Goal: Information Seeking & Learning: Learn about a topic

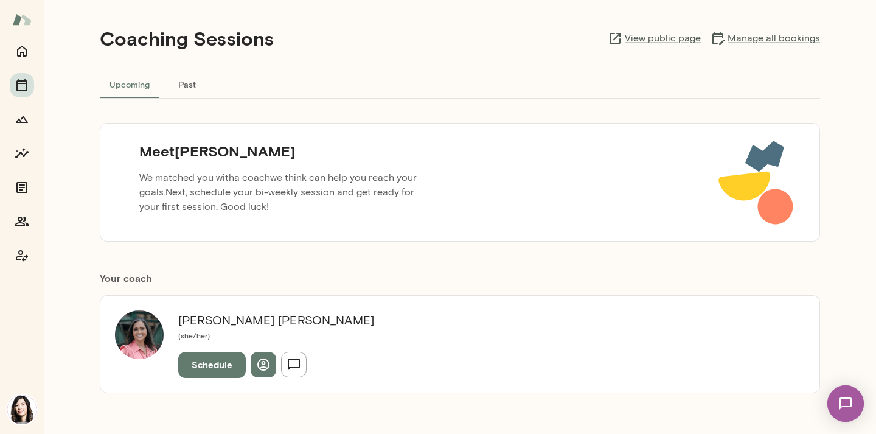
scroll to position [14, 0]
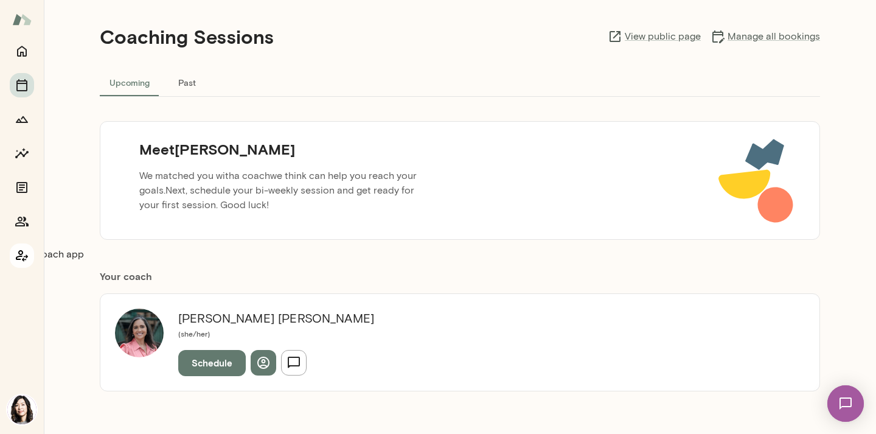
click at [23, 260] on icon "Coach app" at bounding box center [22, 256] width 12 height 12
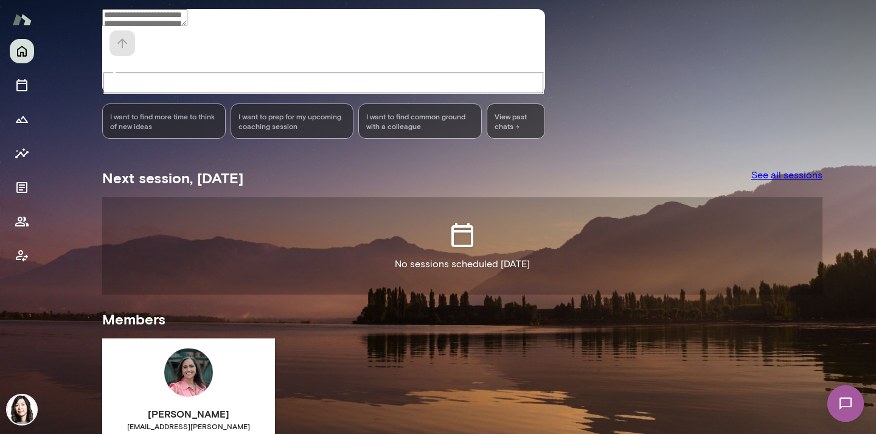
scroll to position [116, 0]
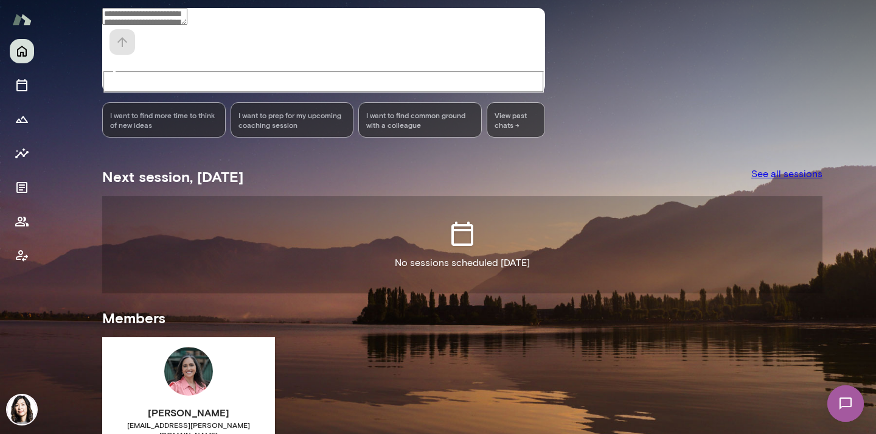
click at [170, 347] on img at bounding box center [188, 371] width 49 height 49
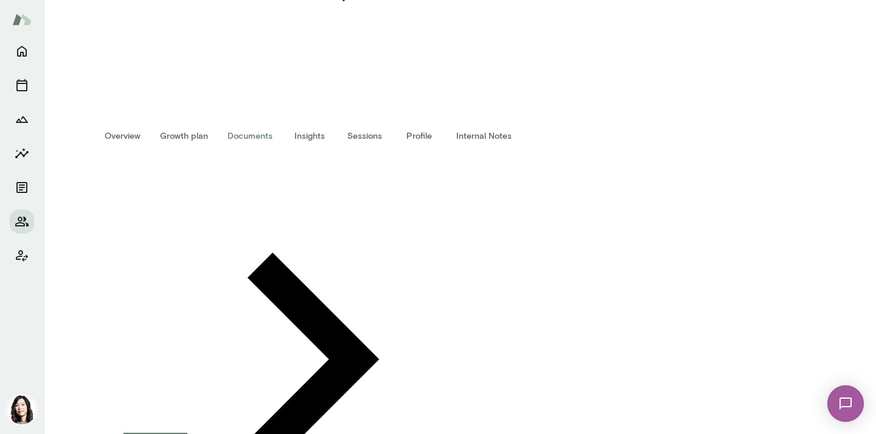
scroll to position [399, 0]
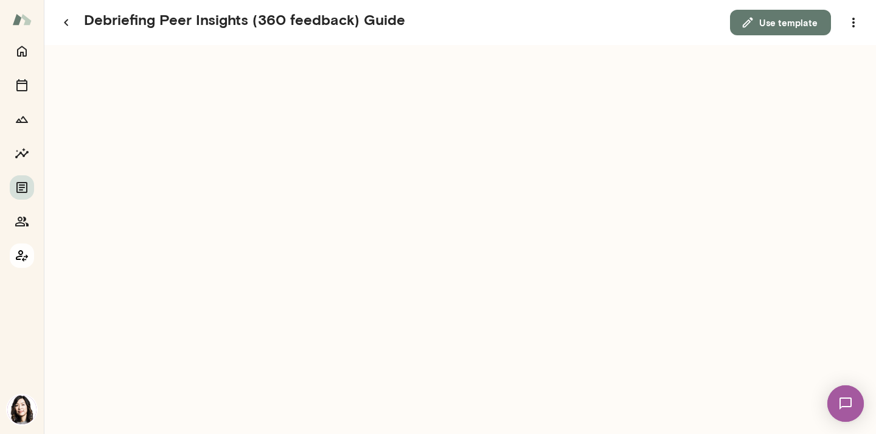
click at [15, 259] on icon "Coach app" at bounding box center [22, 255] width 15 height 15
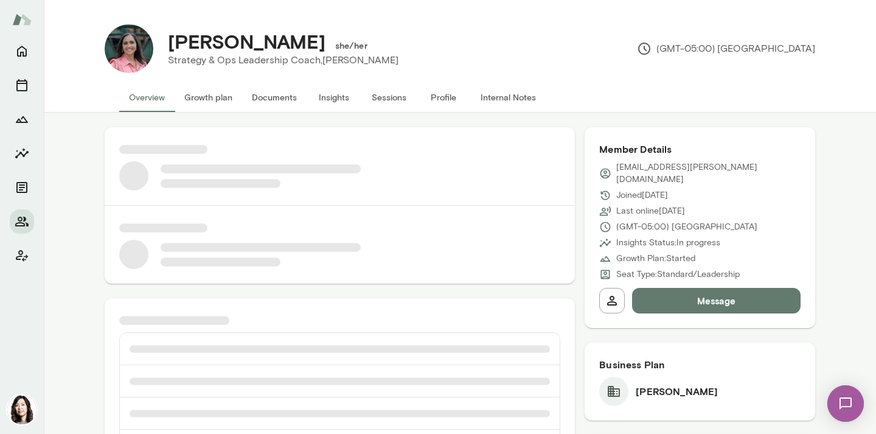
click at [204, 101] on button "Growth plan" at bounding box center [209, 97] width 68 height 29
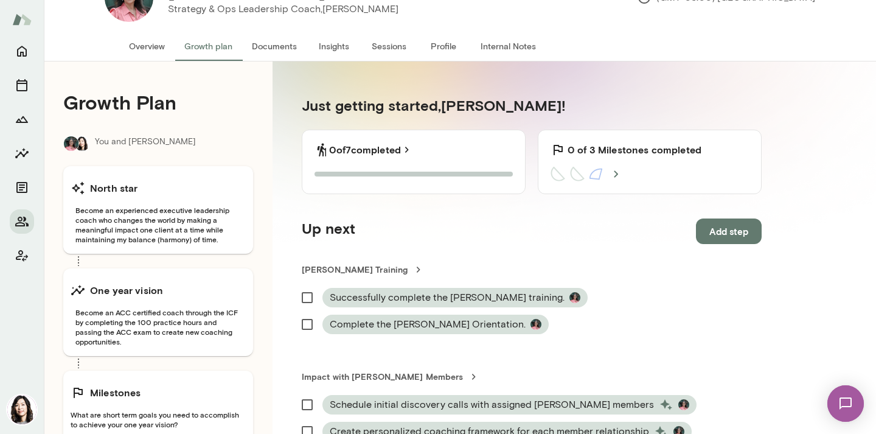
scroll to position [61, 0]
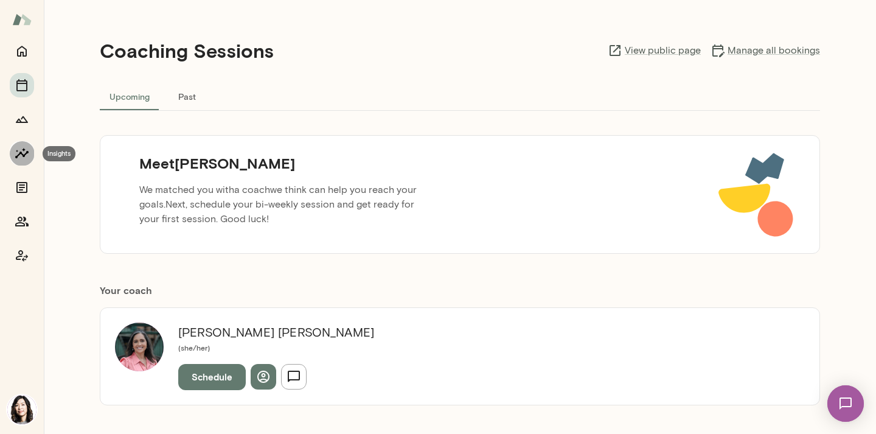
click at [26, 156] on icon "Insights" at bounding box center [22, 153] width 15 height 15
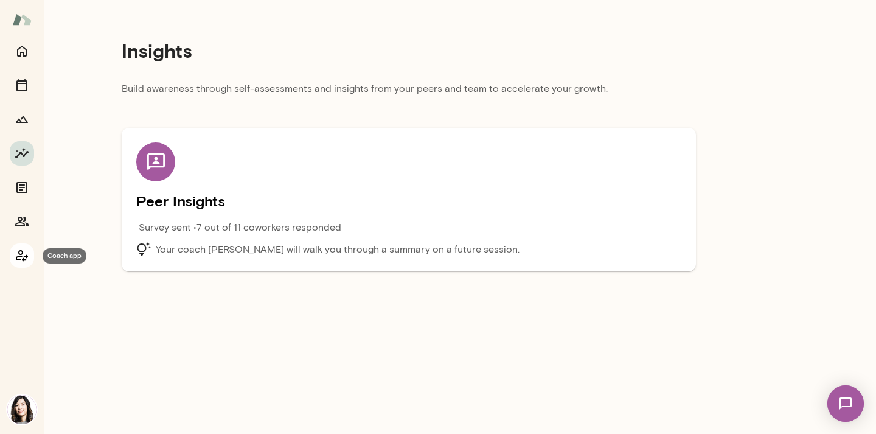
click at [26, 254] on icon "Coach app" at bounding box center [22, 255] width 15 height 15
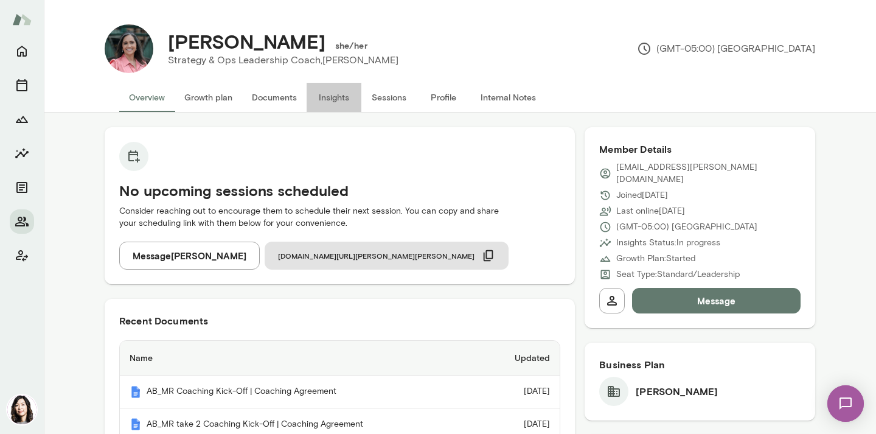
click at [333, 99] on button "Insights" at bounding box center [333, 97] width 55 height 29
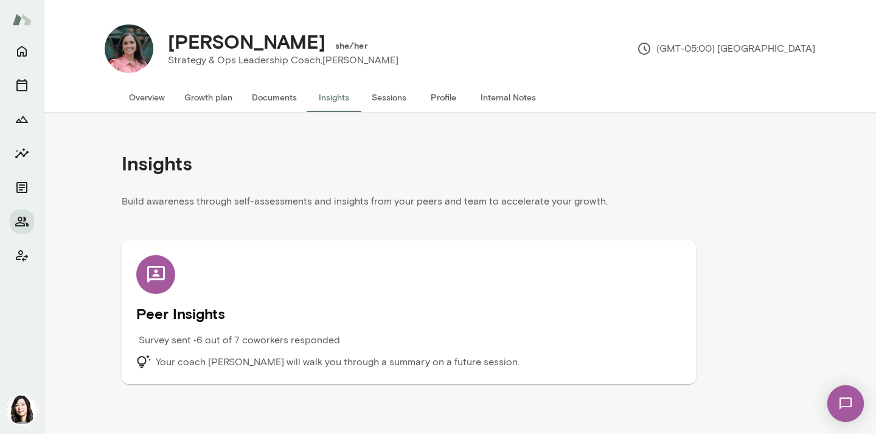
click at [172, 311] on h5 "Peer Insights" at bounding box center [408, 312] width 545 height 19
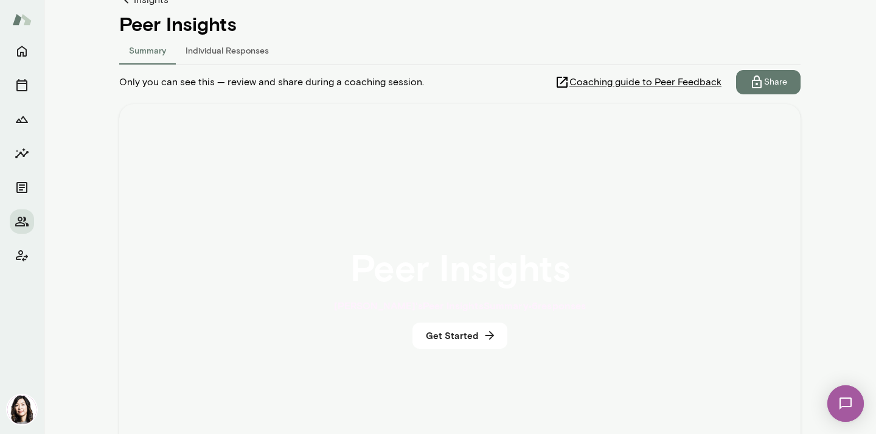
scroll to position [182, 0]
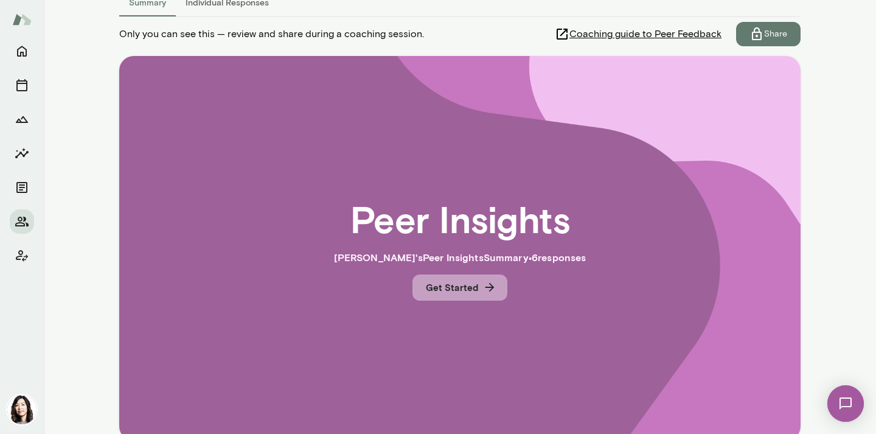
click at [437, 294] on button "Get Started" at bounding box center [459, 287] width 95 height 26
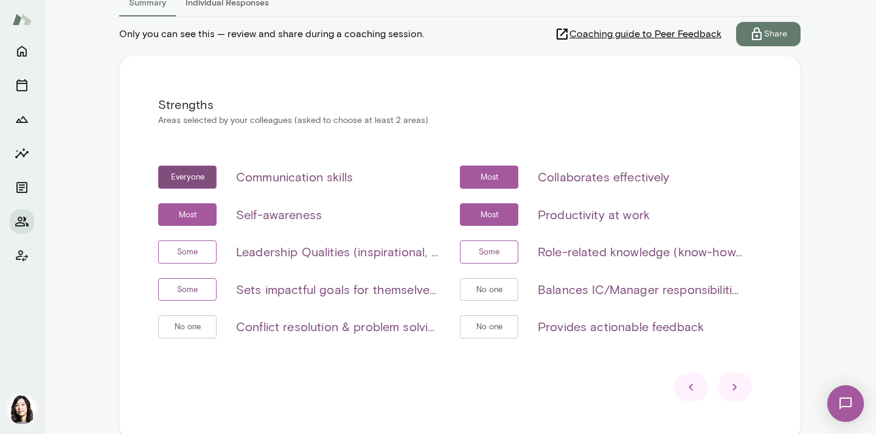
click at [727, 387] on icon at bounding box center [734, 386] width 15 height 15
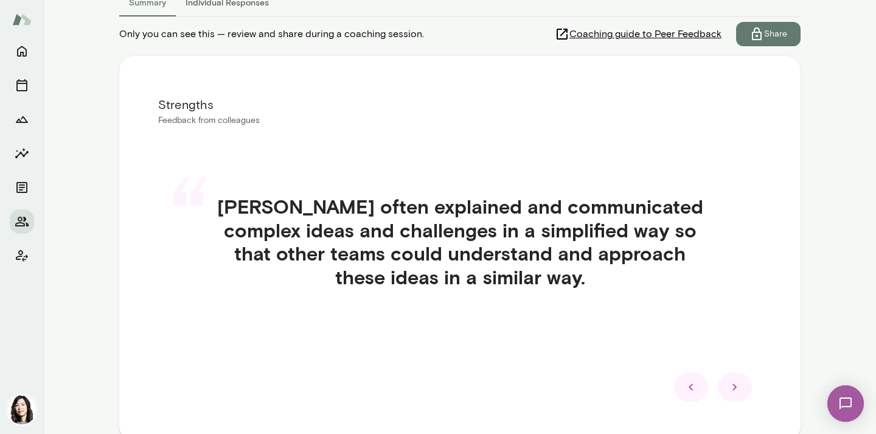
scroll to position [243, 0]
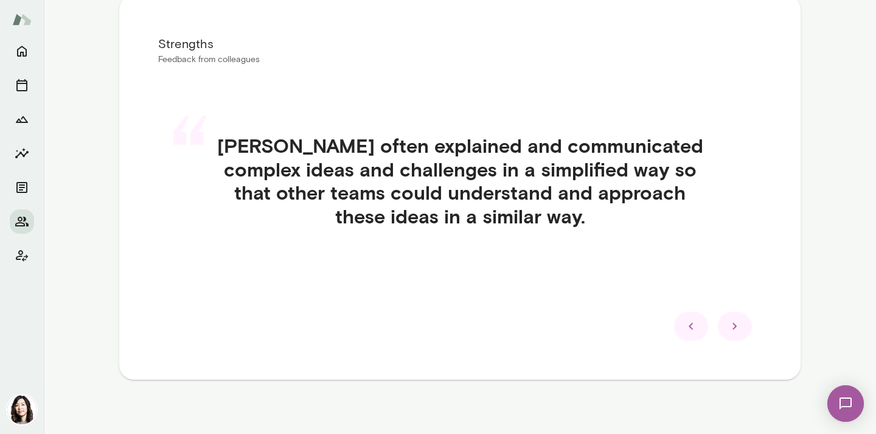
click at [691, 325] on icon at bounding box center [691, 326] width 15 height 15
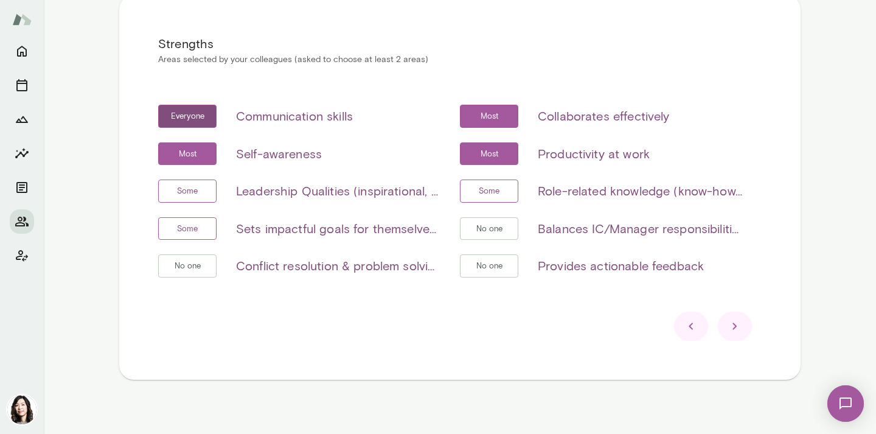
click at [739, 330] on div at bounding box center [735, 325] width 34 height 29
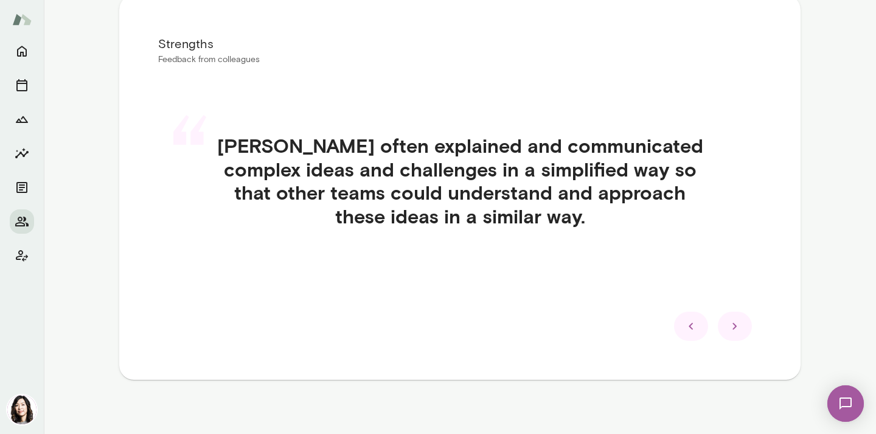
click at [727, 324] on icon at bounding box center [734, 326] width 15 height 15
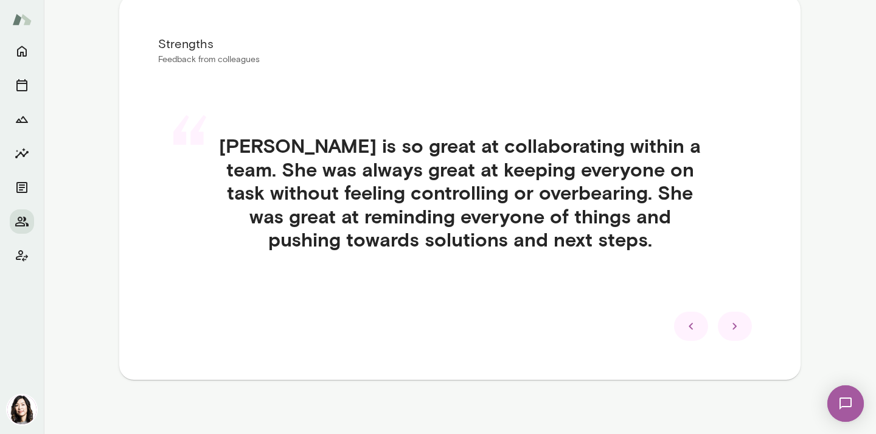
click at [727, 324] on icon at bounding box center [734, 326] width 15 height 15
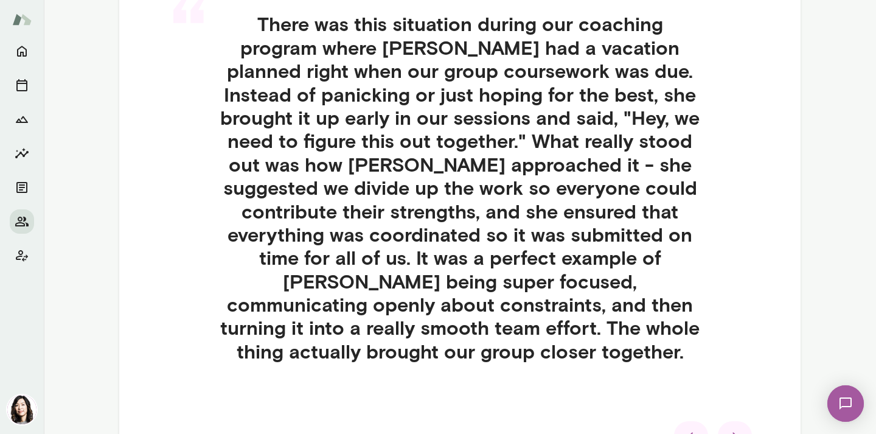
scroll to position [426, 0]
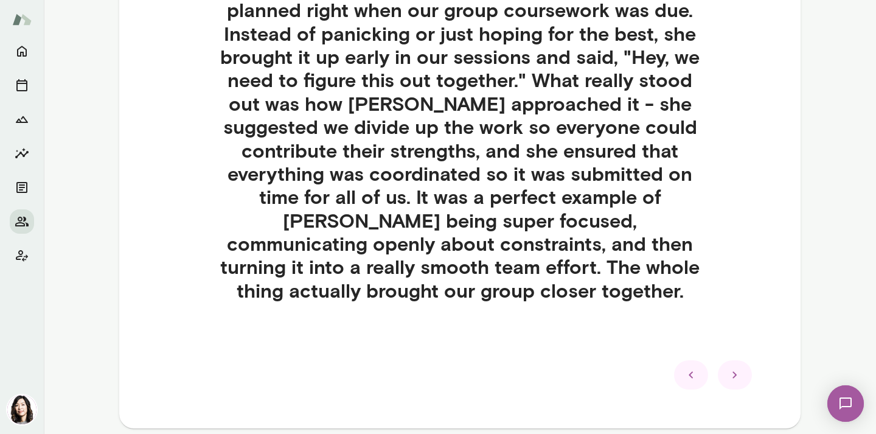
click at [733, 375] on icon at bounding box center [734, 374] width 15 height 15
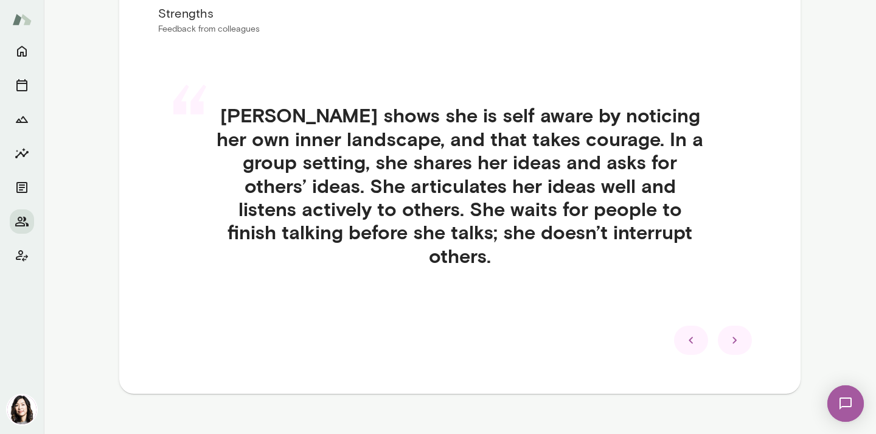
click at [727, 333] on icon at bounding box center [734, 340] width 15 height 15
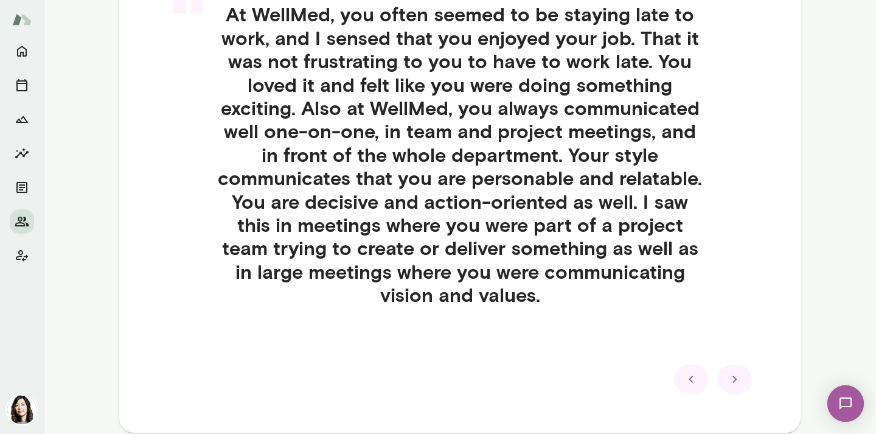
scroll to position [365, 0]
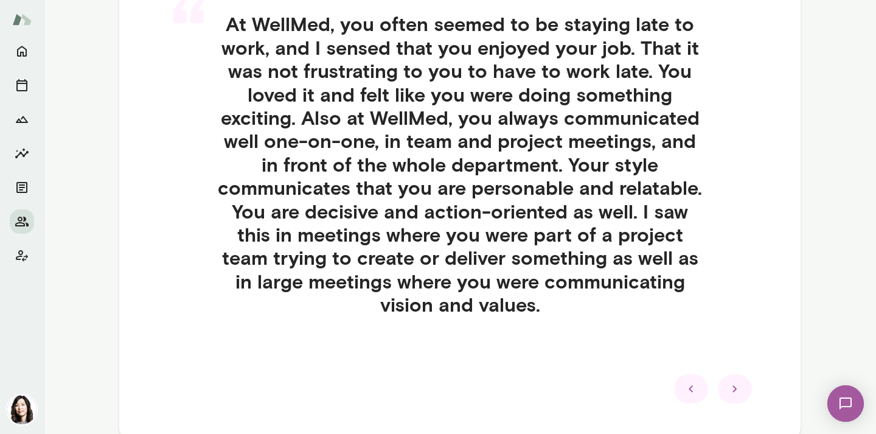
click at [739, 390] on div at bounding box center [735, 388] width 34 height 29
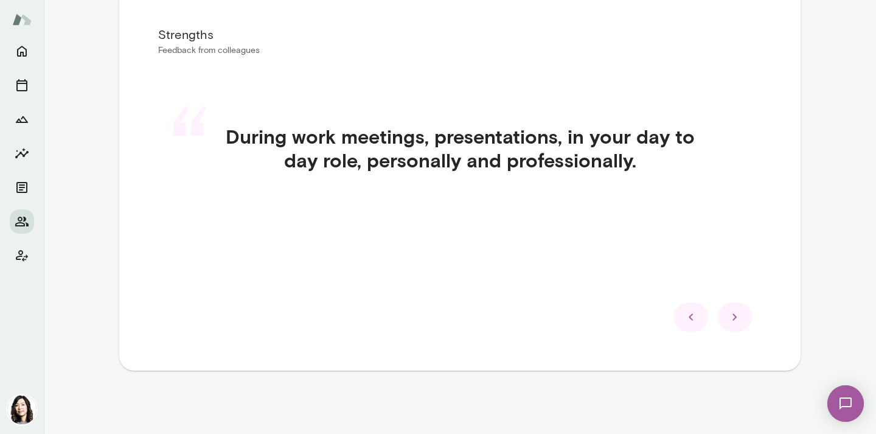
scroll to position [252, 0]
click at [721, 324] on div at bounding box center [735, 316] width 34 height 29
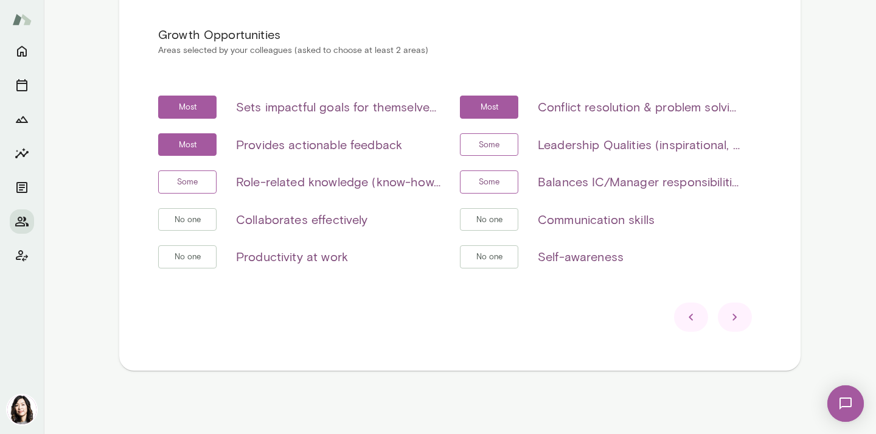
click at [729, 316] on icon at bounding box center [734, 317] width 15 height 15
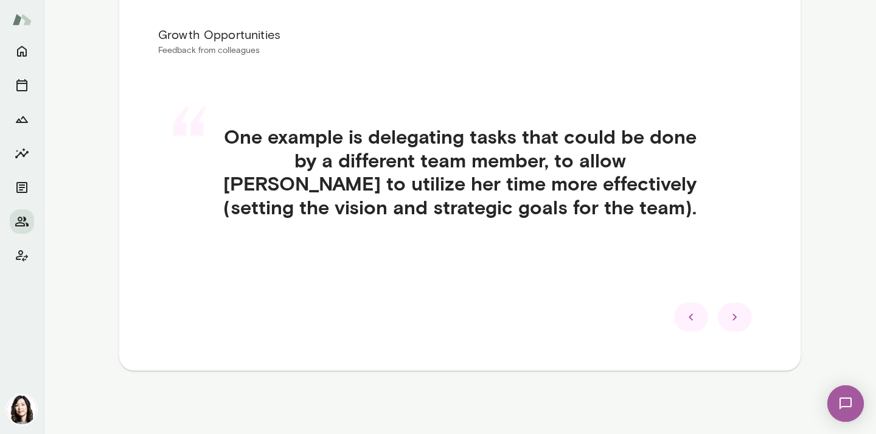
click at [684, 318] on icon at bounding box center [691, 317] width 15 height 15
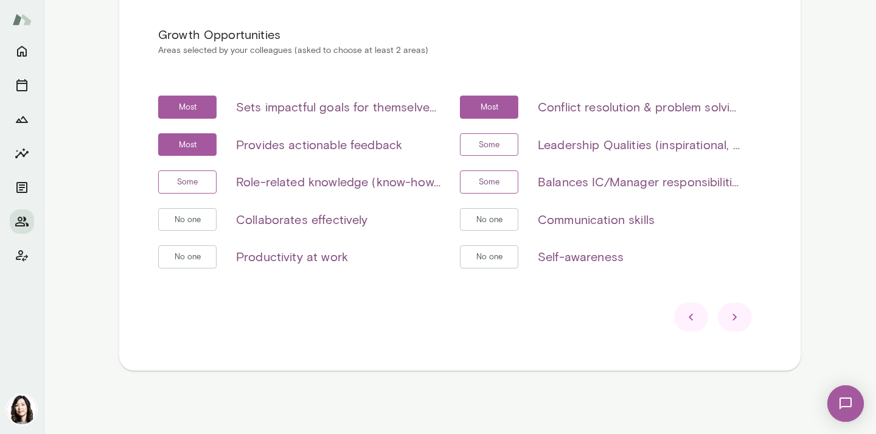
click at [741, 318] on div at bounding box center [735, 316] width 34 height 29
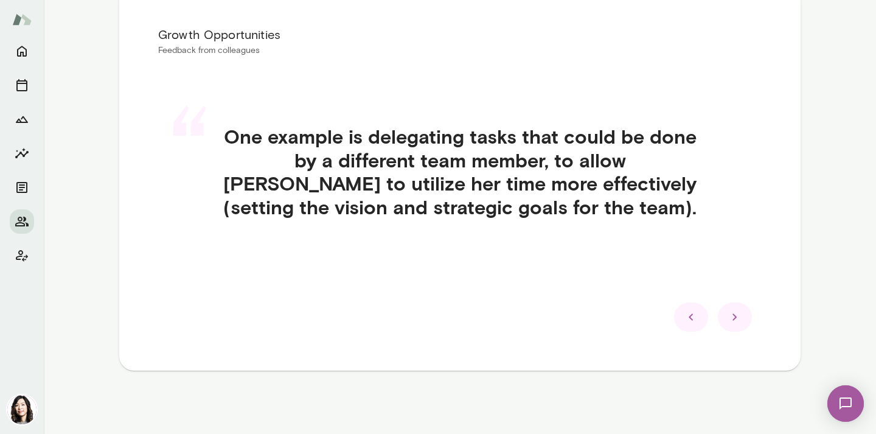
click at [741, 318] on div at bounding box center [735, 316] width 34 height 29
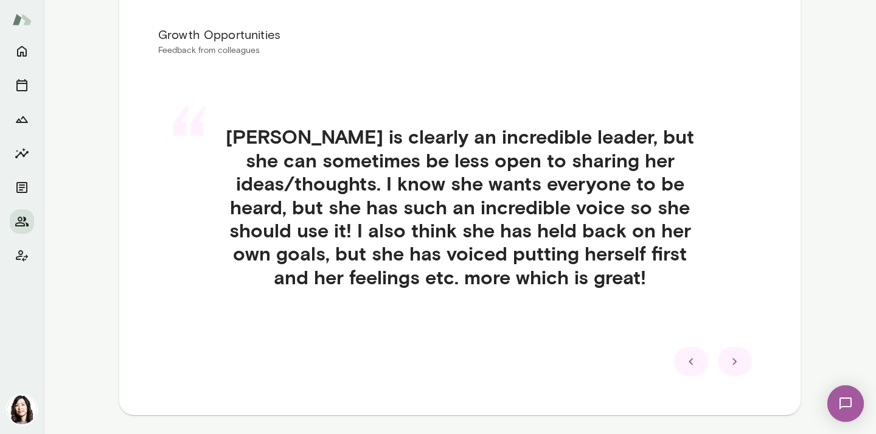
click at [674, 356] on div at bounding box center [691, 361] width 34 height 29
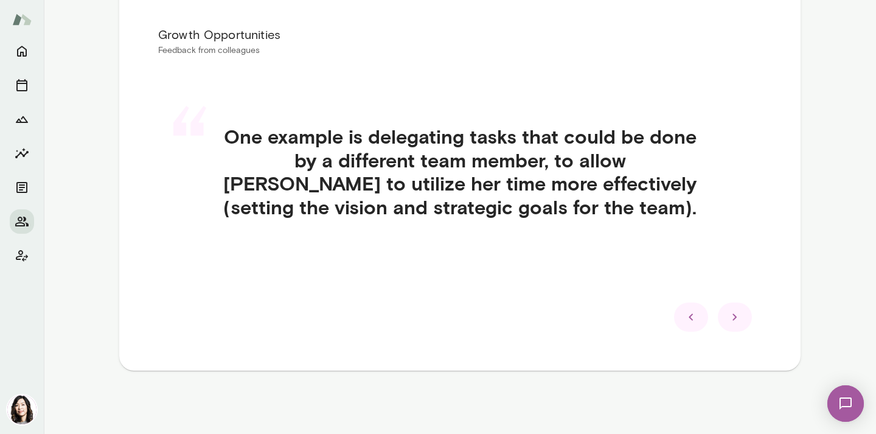
click at [676, 327] on div at bounding box center [691, 316] width 34 height 29
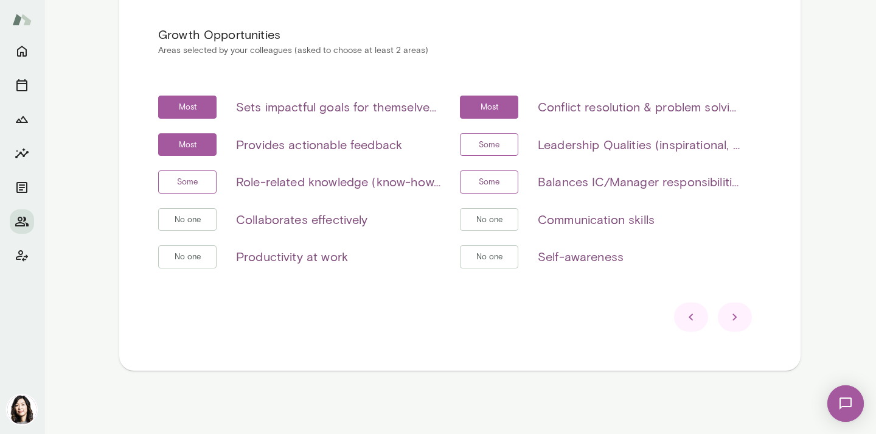
click at [723, 327] on div at bounding box center [735, 316] width 34 height 29
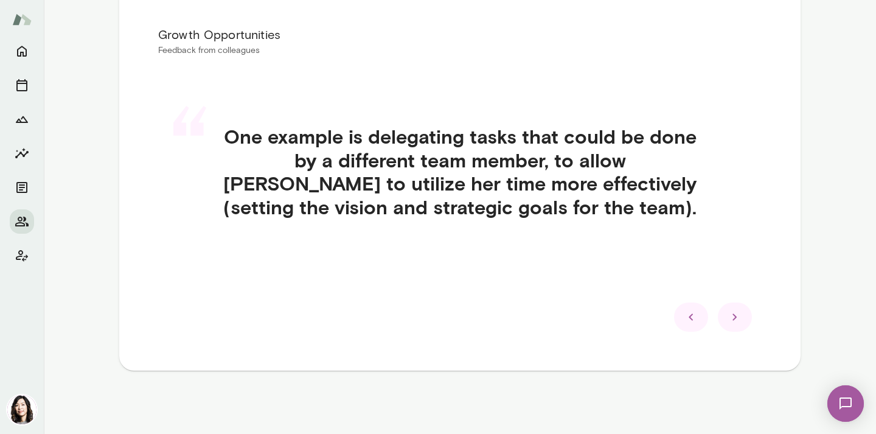
click at [723, 327] on div at bounding box center [735, 316] width 34 height 29
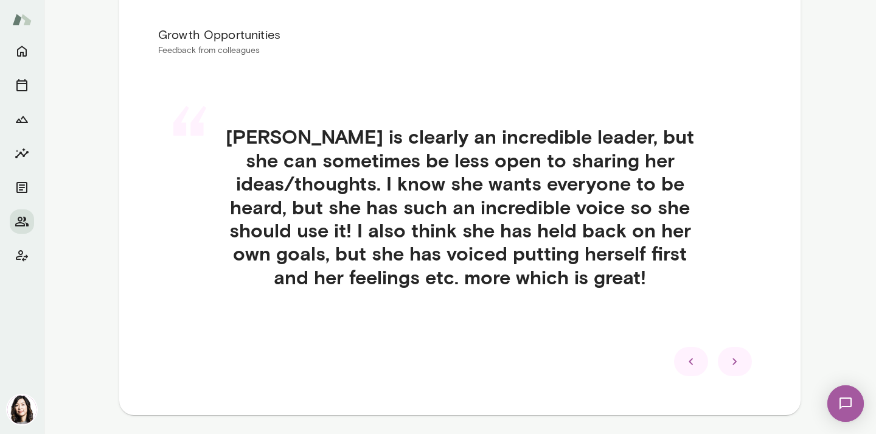
click at [723, 327] on div "“ Michelle is clearly an incredible leader, but she can sometimes be less open …" at bounding box center [459, 220] width 603 height 251
click at [727, 358] on icon at bounding box center [734, 361] width 15 height 15
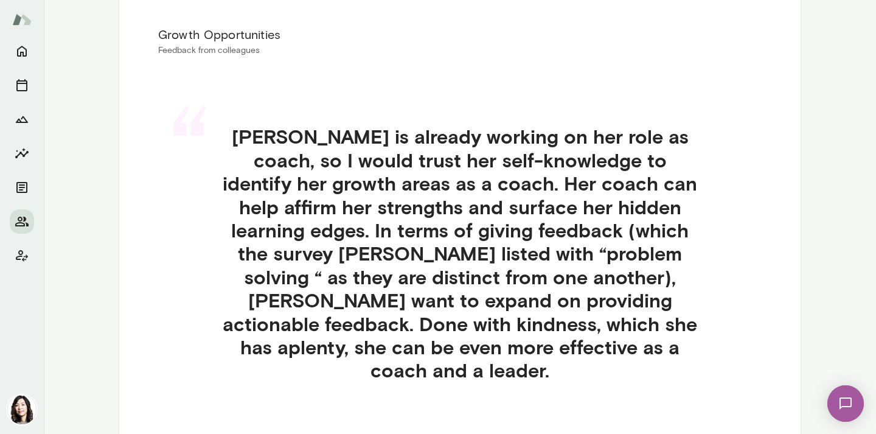
scroll to position [313, 0]
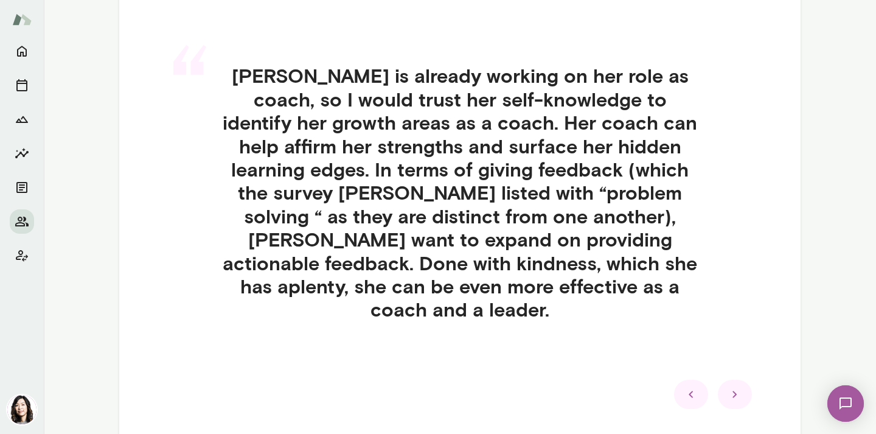
click at [732, 387] on icon at bounding box center [734, 394] width 15 height 15
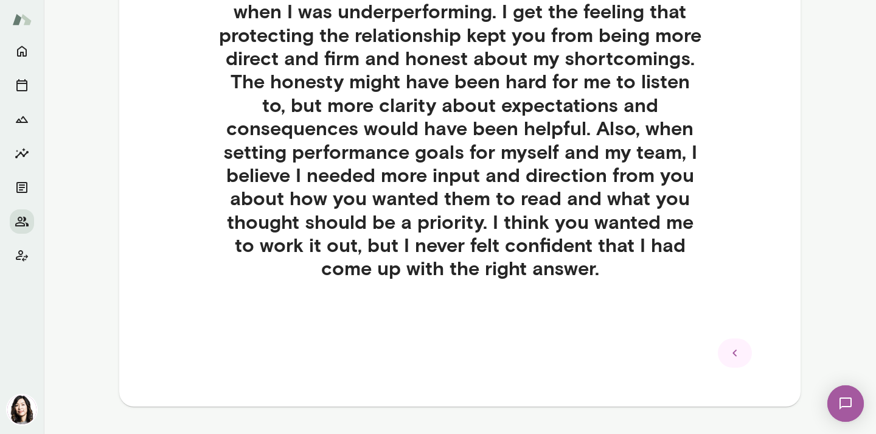
scroll to position [435, 0]
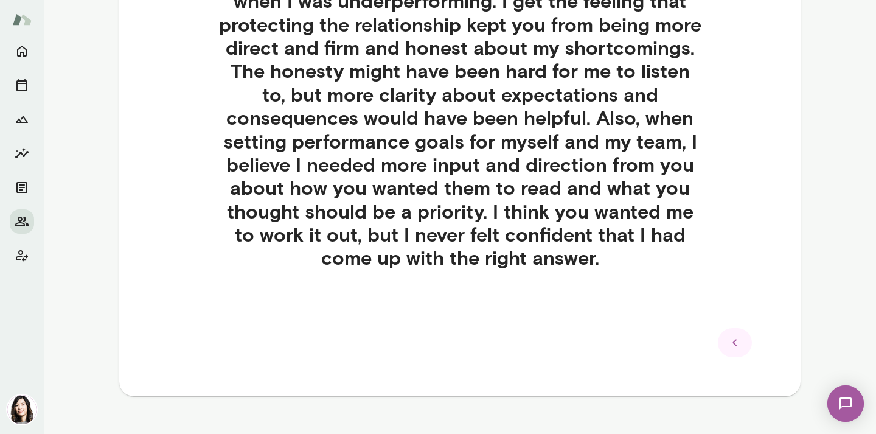
click at [727, 339] on icon at bounding box center [734, 342] width 15 height 15
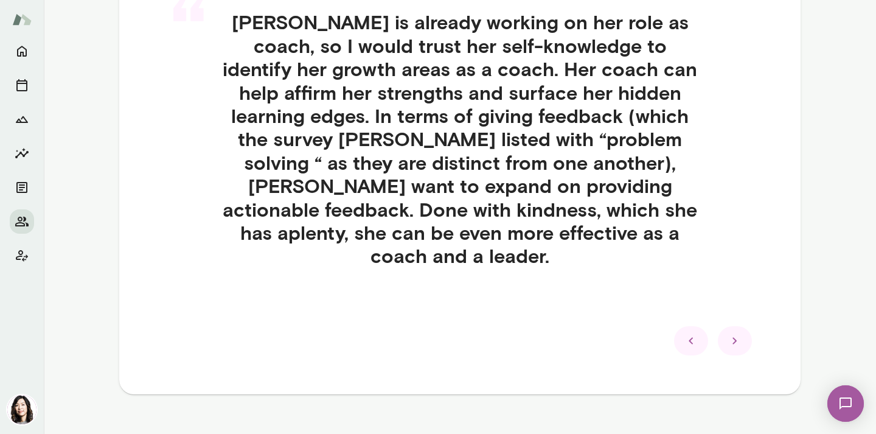
click at [726, 339] on div "Growth Opportunities Feedback from colleagues “ Michelle is already working on …" at bounding box center [459, 133] width 681 height 522
click at [688, 333] on icon at bounding box center [691, 340] width 15 height 15
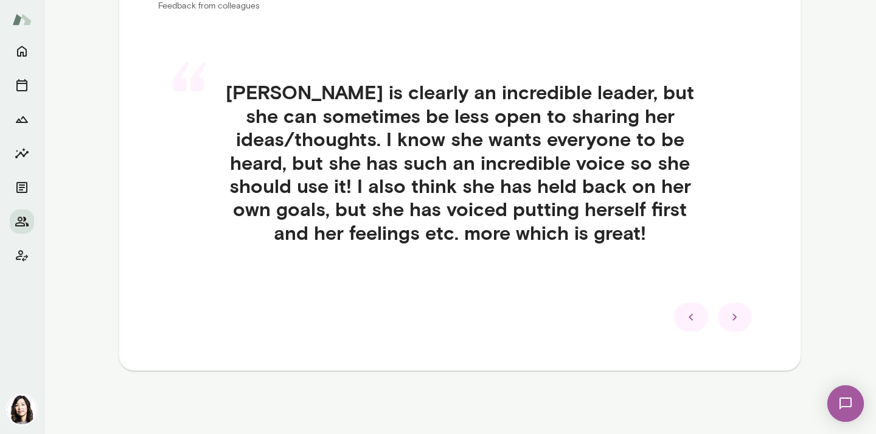
click at [688, 311] on icon at bounding box center [691, 317] width 15 height 15
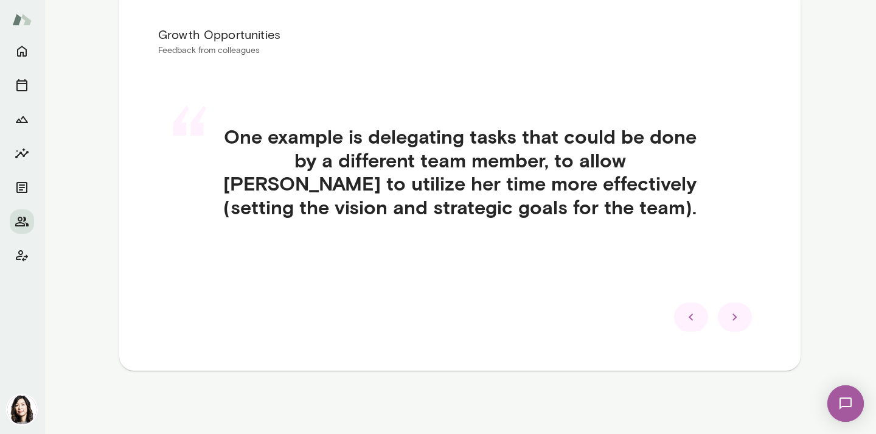
click at [687, 316] on icon at bounding box center [691, 317] width 15 height 15
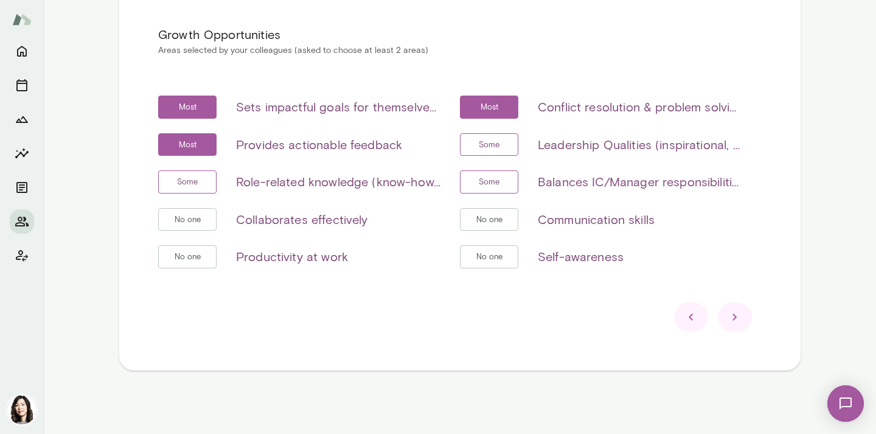
click at [687, 316] on icon at bounding box center [691, 317] width 15 height 15
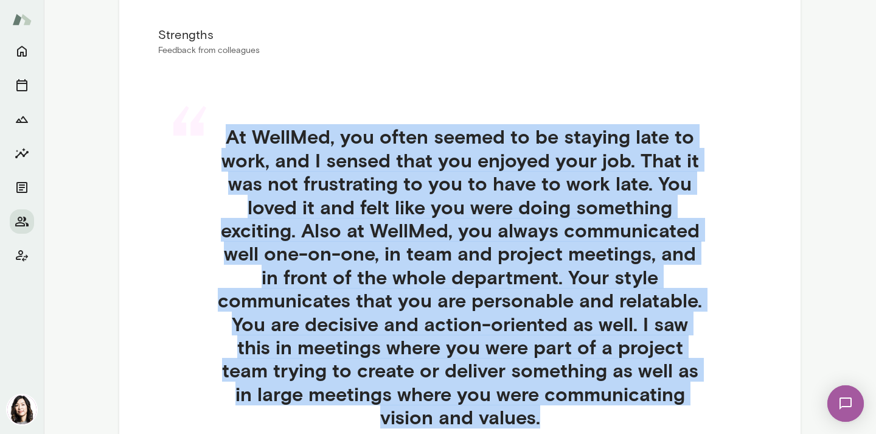
click at [687, 316] on h4 "At WellMed, you often seemed to be staying late to work, and I sensed that you …" at bounding box center [459, 276] width 545 height 303
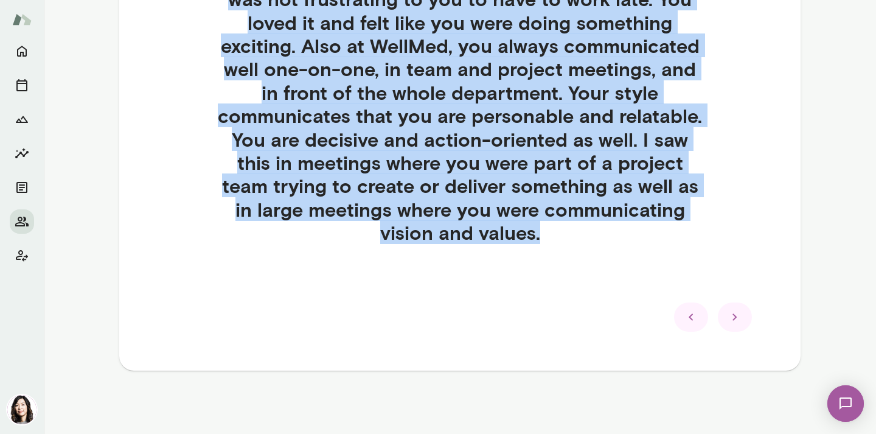
click at [688, 317] on icon at bounding box center [691, 317] width 15 height 15
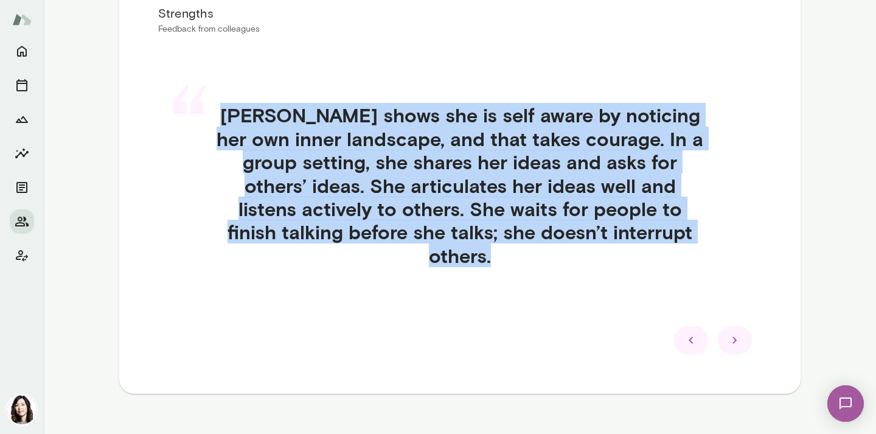
click at [688, 333] on icon at bounding box center [691, 340] width 15 height 15
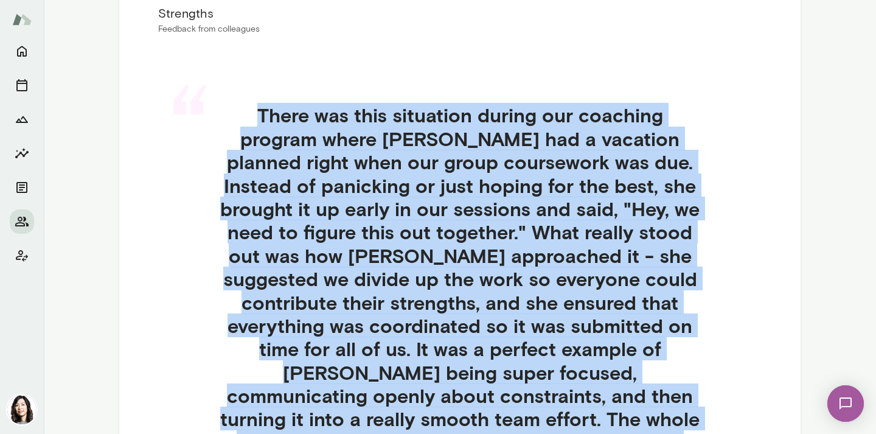
scroll to position [437, 0]
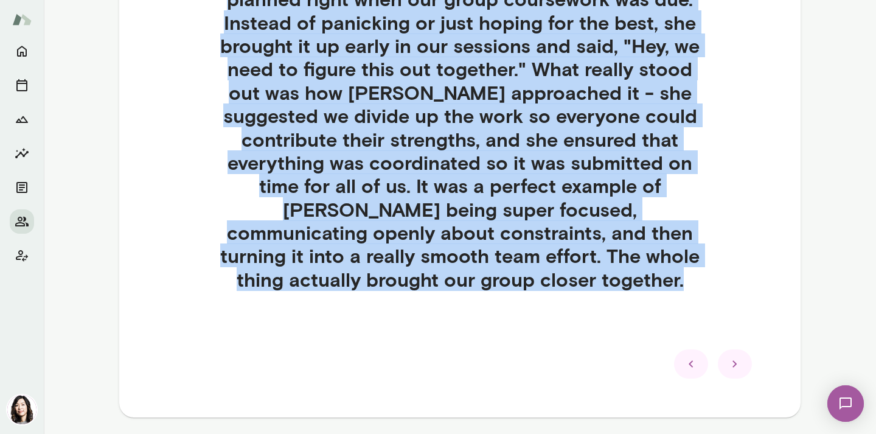
click at [688, 317] on div "“ There was this situation during our coaching program where Michelle had a vac…" at bounding box center [459, 130] width 603 height 438
click at [686, 364] on icon at bounding box center [691, 363] width 15 height 15
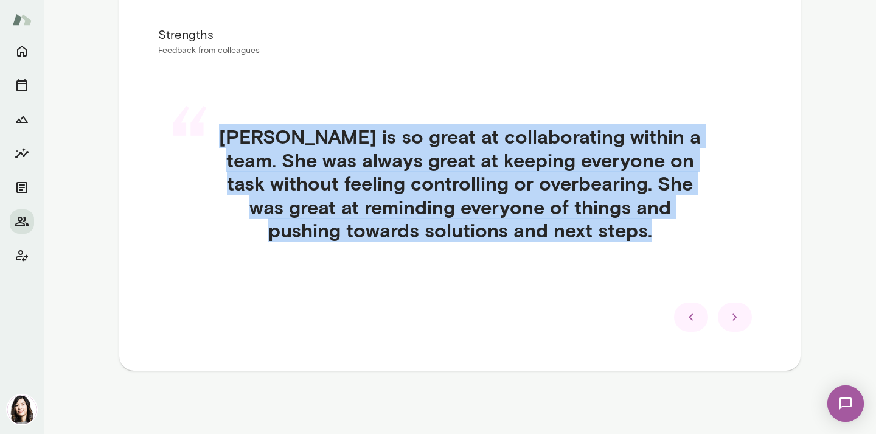
click at [688, 314] on icon at bounding box center [690, 317] width 4 height 7
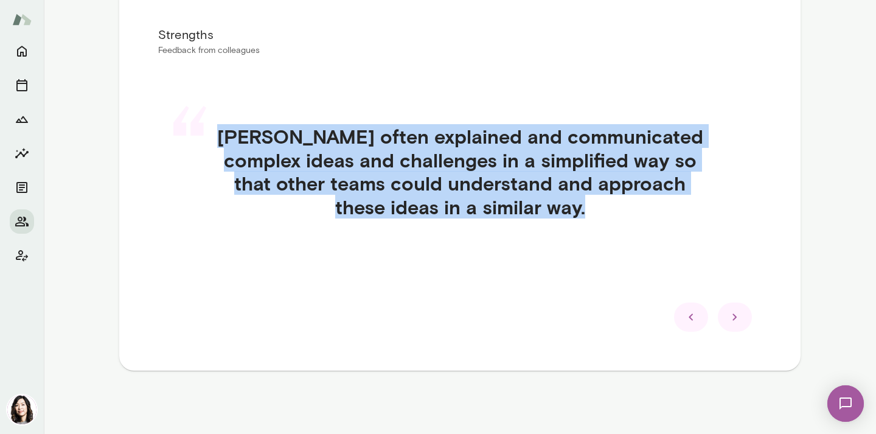
click at [688, 314] on icon at bounding box center [690, 317] width 4 height 7
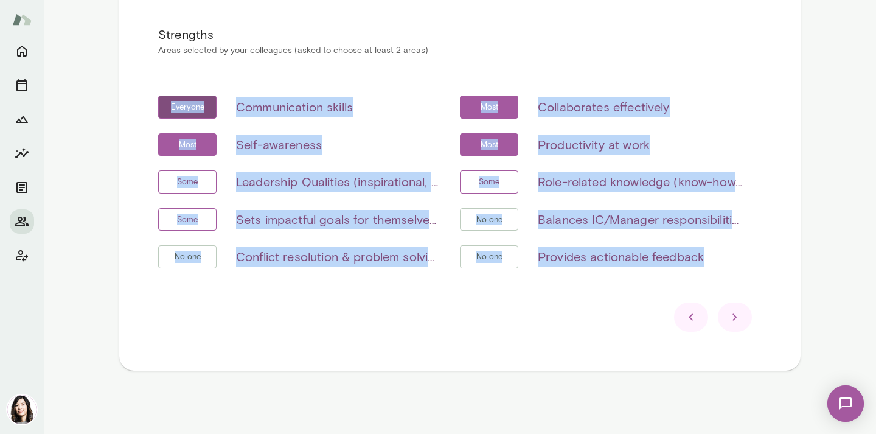
click at [727, 320] on icon at bounding box center [734, 317] width 15 height 15
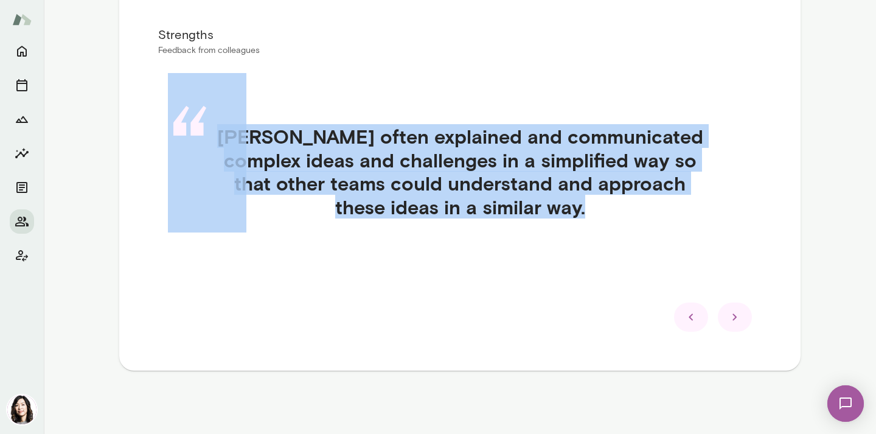
click at [734, 316] on icon at bounding box center [734, 317] width 15 height 15
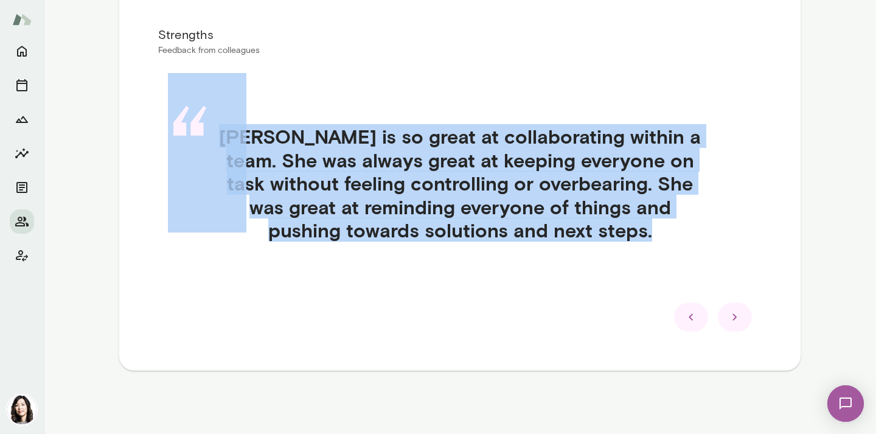
click at [734, 316] on icon at bounding box center [734, 317] width 15 height 15
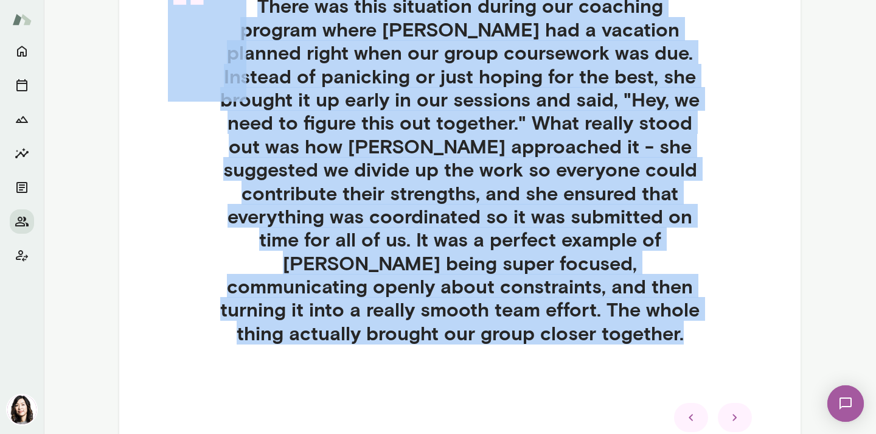
scroll to position [435, 0]
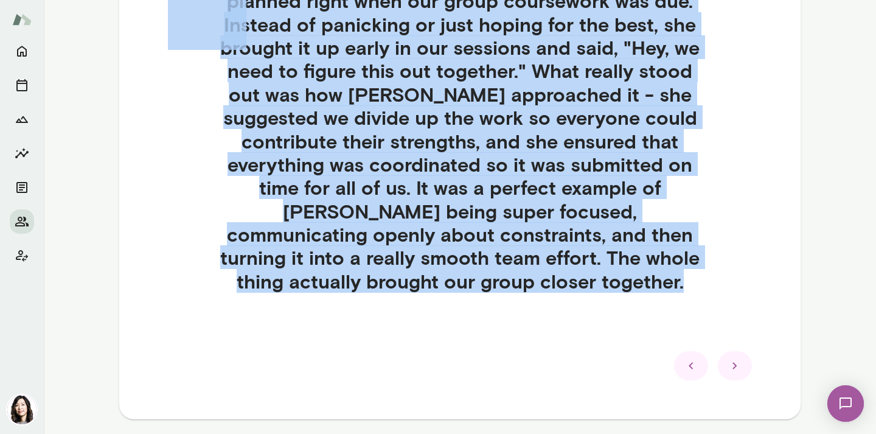
click at [735, 365] on icon at bounding box center [734, 365] width 15 height 15
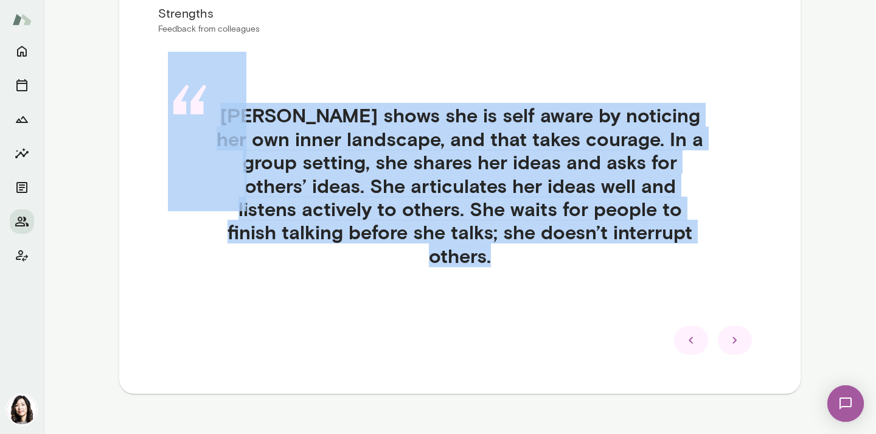
click at [727, 333] on icon at bounding box center [734, 340] width 15 height 15
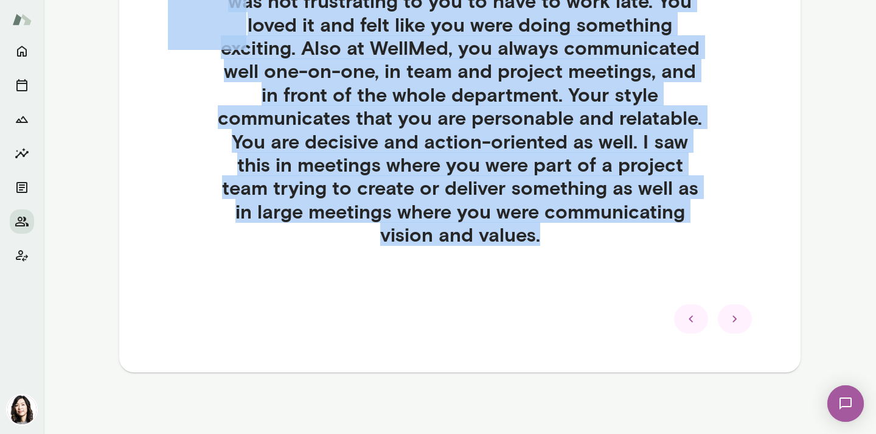
click at [727, 318] on icon at bounding box center [734, 318] width 15 height 15
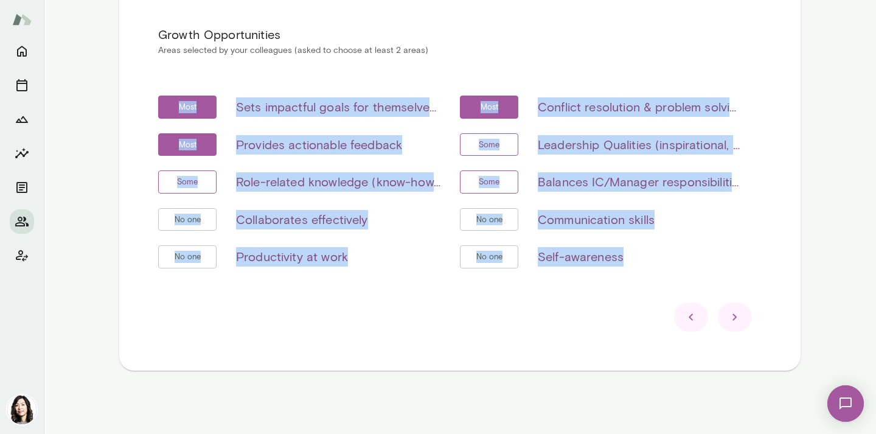
click at [727, 318] on icon at bounding box center [734, 317] width 15 height 15
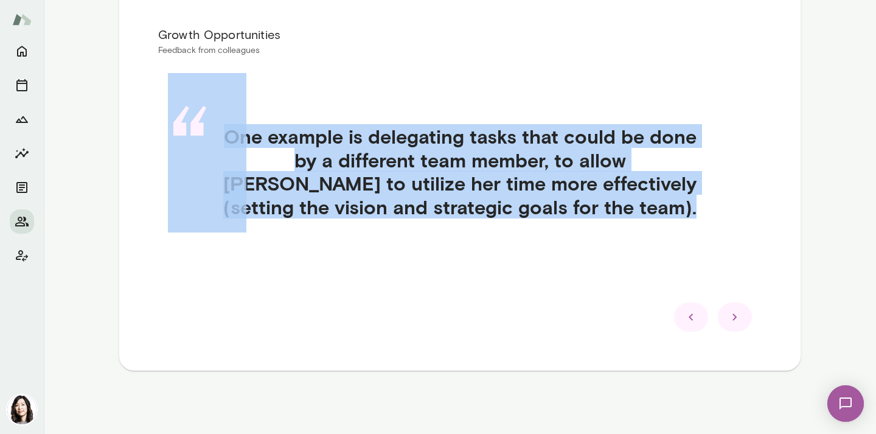
click at [691, 319] on icon at bounding box center [691, 317] width 15 height 15
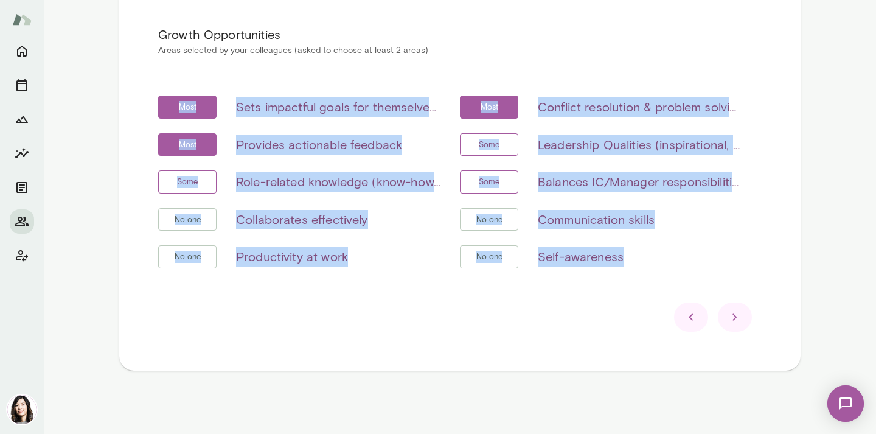
click at [733, 319] on icon at bounding box center [734, 317] width 15 height 15
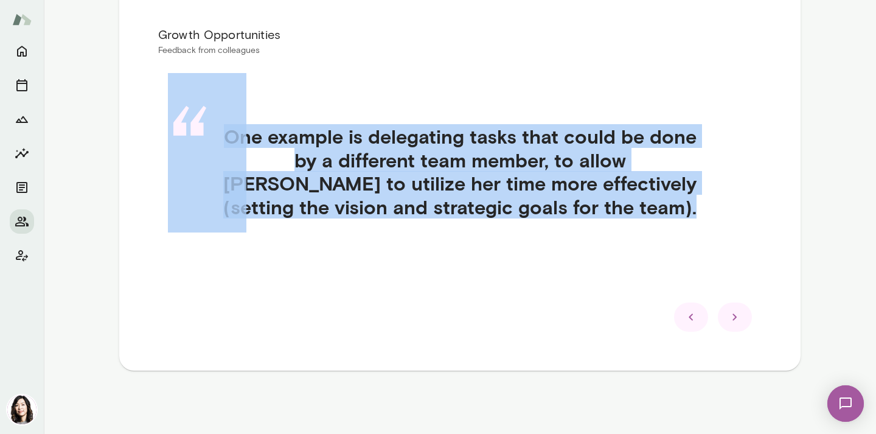
click at [732, 316] on icon at bounding box center [734, 317] width 15 height 15
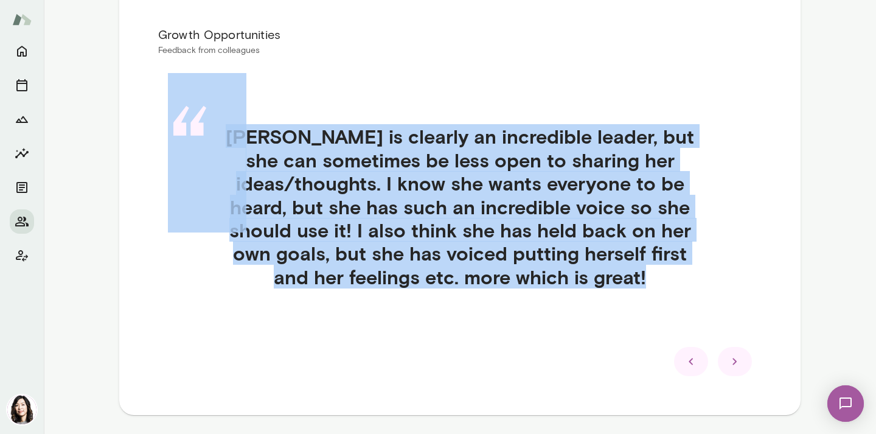
click at [728, 366] on icon at bounding box center [734, 361] width 15 height 15
